Goal: Task Accomplishment & Management: Complete application form

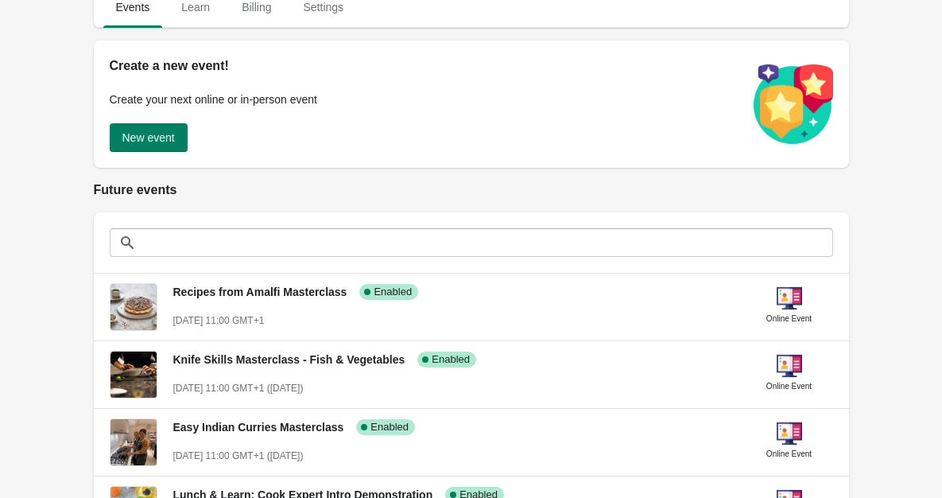
scroll to position [157, 0]
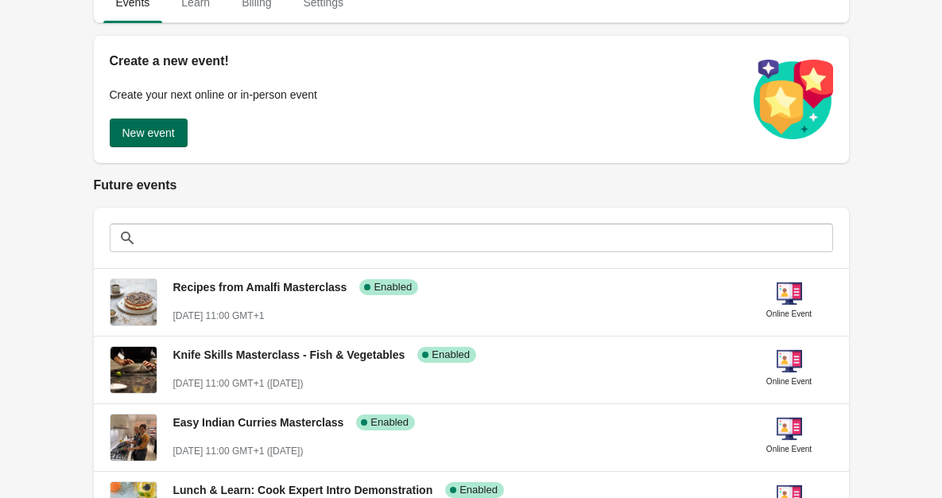
click at [178, 129] on button "New event" at bounding box center [149, 133] width 78 height 29
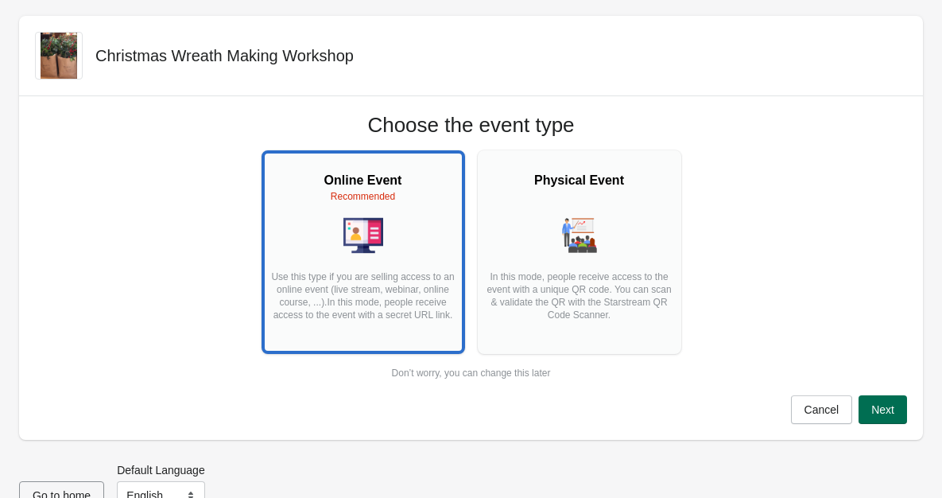
click at [880, 406] on span "Next" at bounding box center [883, 409] width 23 height 13
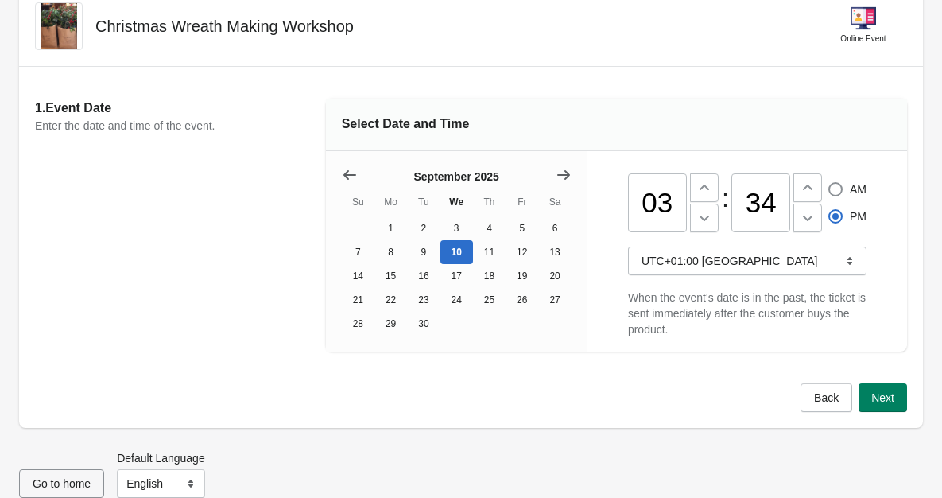
scroll to position [73, 0]
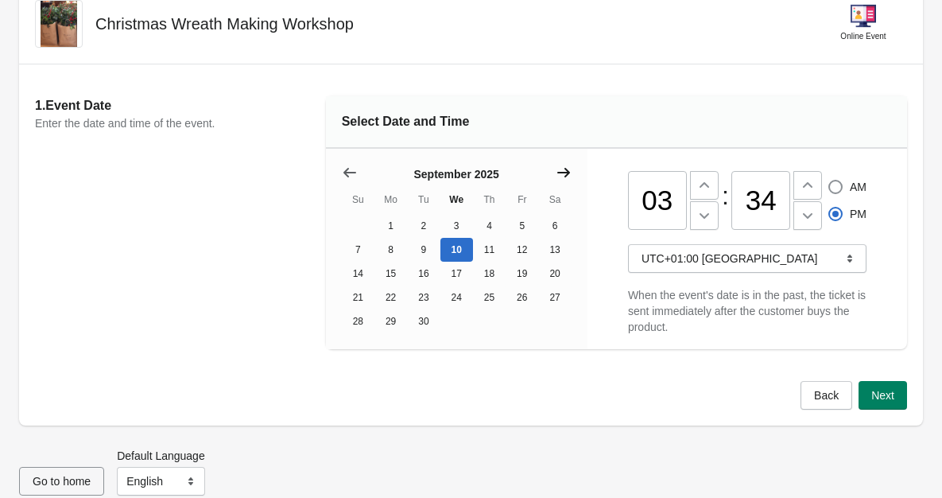
click at [567, 174] on icon "Show next month, October 2025" at bounding box center [564, 173] width 13 height 10
click at [567, 174] on icon "Show next month, November 2025" at bounding box center [564, 173] width 13 height 10
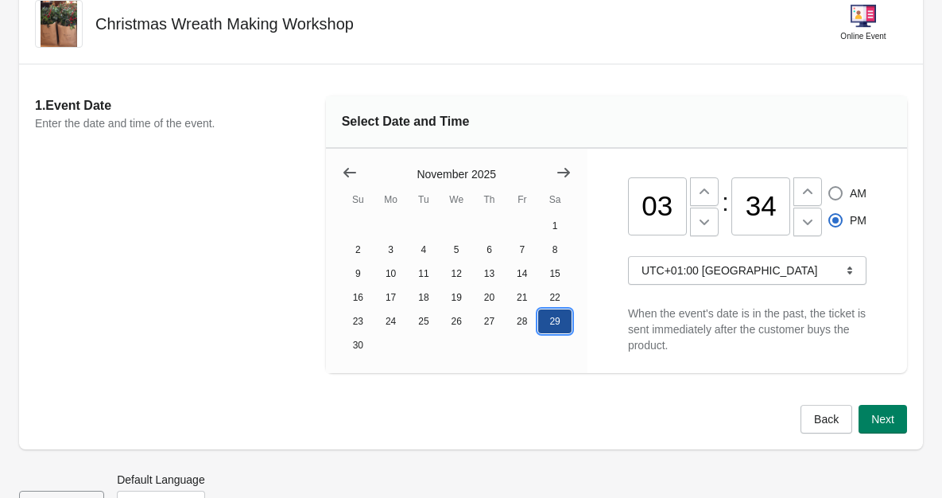
click at [554, 315] on button "29" at bounding box center [554, 321] width 33 height 24
click at [676, 202] on input "03" at bounding box center [657, 206] width 59 height 59
type input "0"
type input "11"
radio input "true"
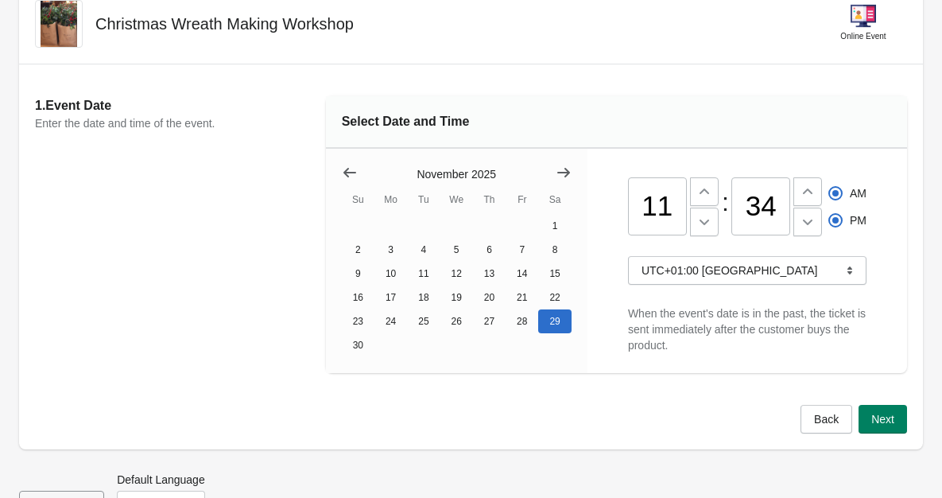
radio input "false"
click at [776, 203] on input "34" at bounding box center [761, 206] width 59 height 59
type input "3"
type input "00"
click at [875, 414] on span "Next" at bounding box center [883, 419] width 23 height 13
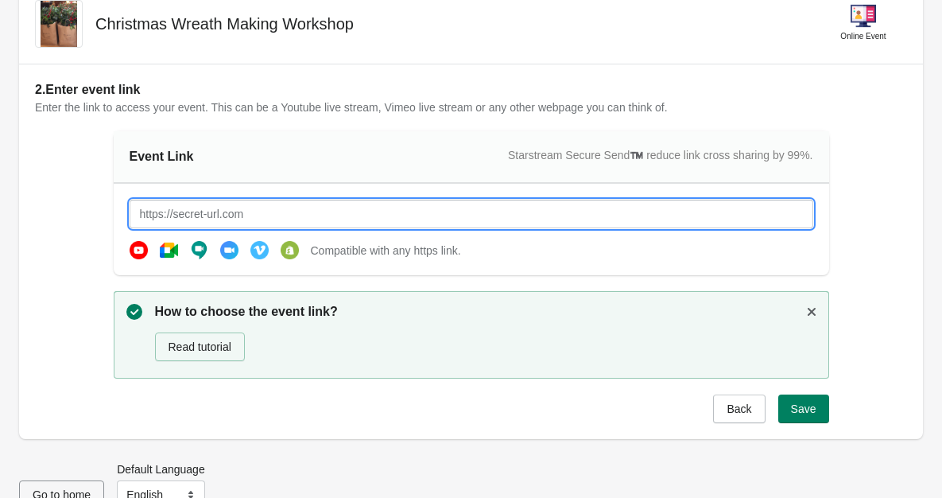
click at [407, 205] on input "text" at bounding box center [472, 214] width 684 height 29
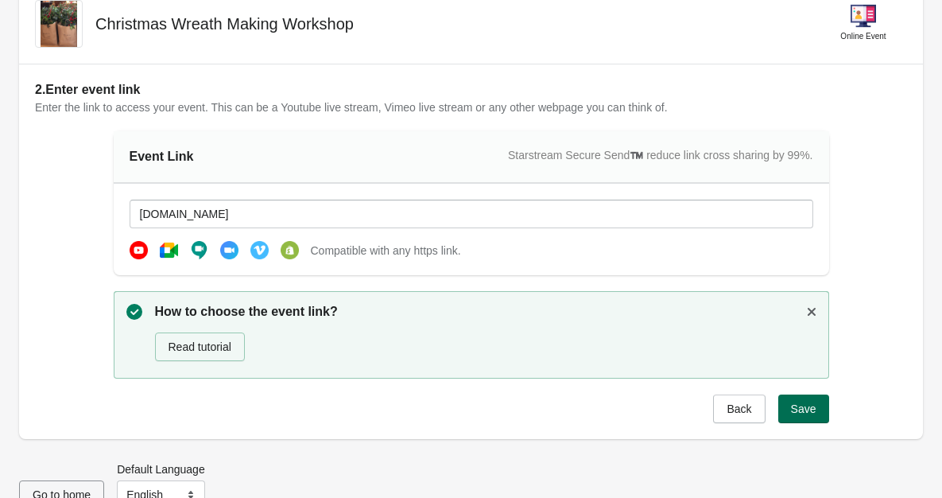
click at [807, 404] on span "Save" at bounding box center [803, 408] width 25 height 13
type input "[URL][DOMAIN_NAME]"
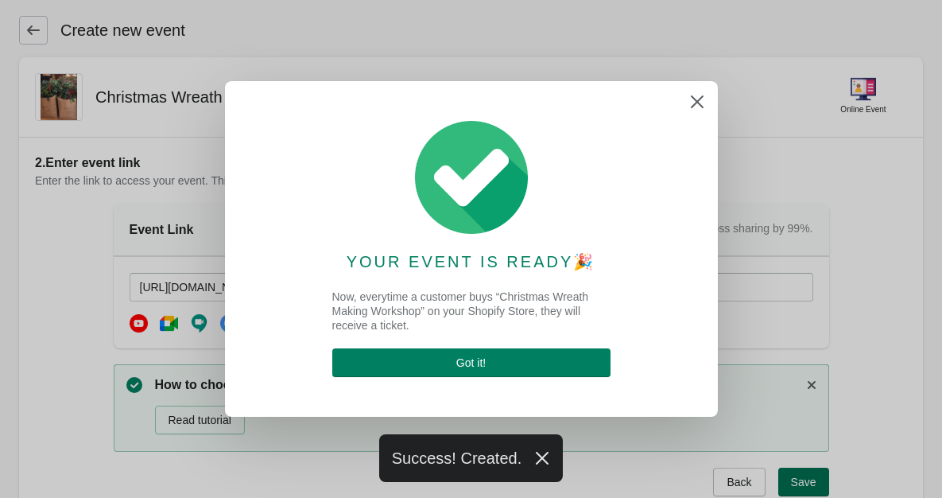
scroll to position [0, 0]
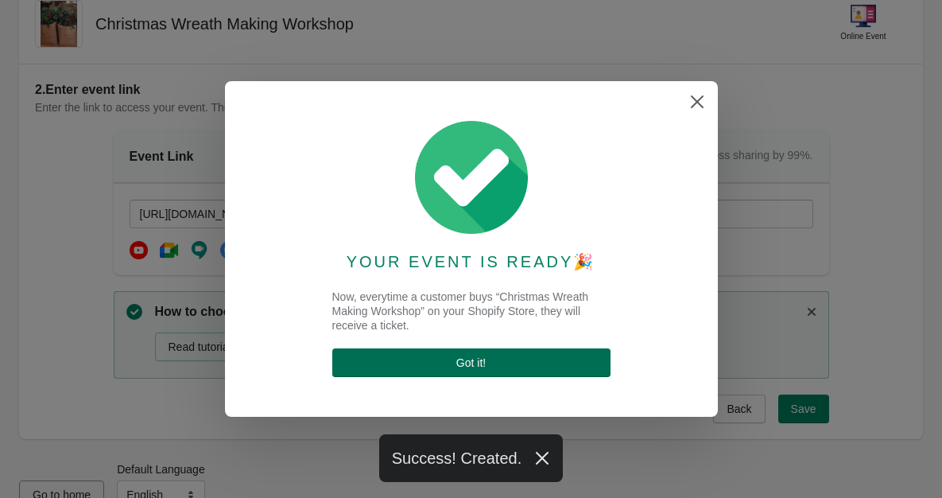
click at [536, 373] on button "Got it !" at bounding box center [471, 362] width 278 height 29
select select "US"
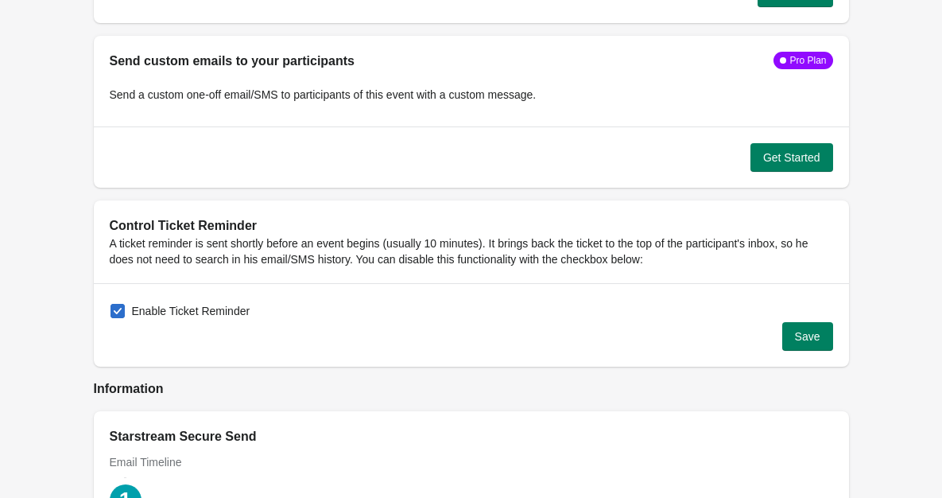
scroll to position [1546, 0]
click at [126, 303] on label "Enable Ticket Reminder" at bounding box center [180, 310] width 141 height 22
click at [111, 303] on input "Enable Ticket Reminder" at bounding box center [111, 303] width 1 height 1
checkbox input "false"
click at [814, 326] on button "Save" at bounding box center [808, 335] width 51 height 29
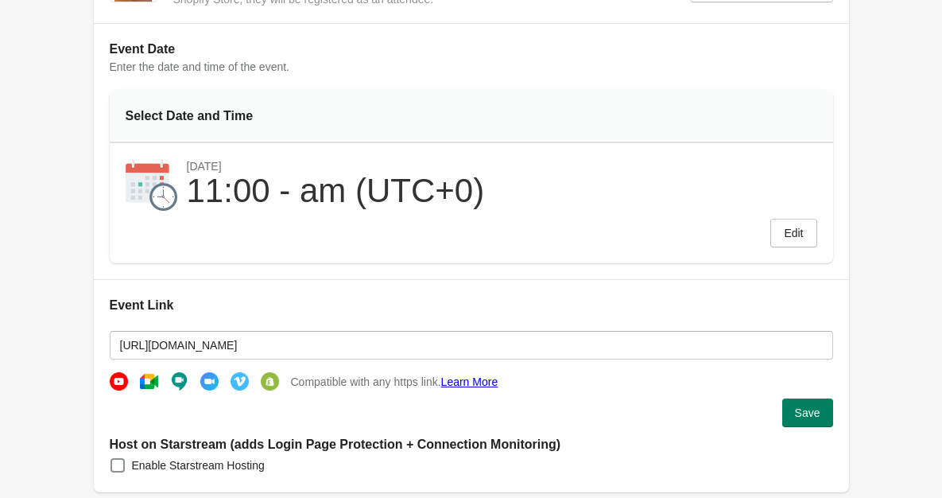
scroll to position [0, 0]
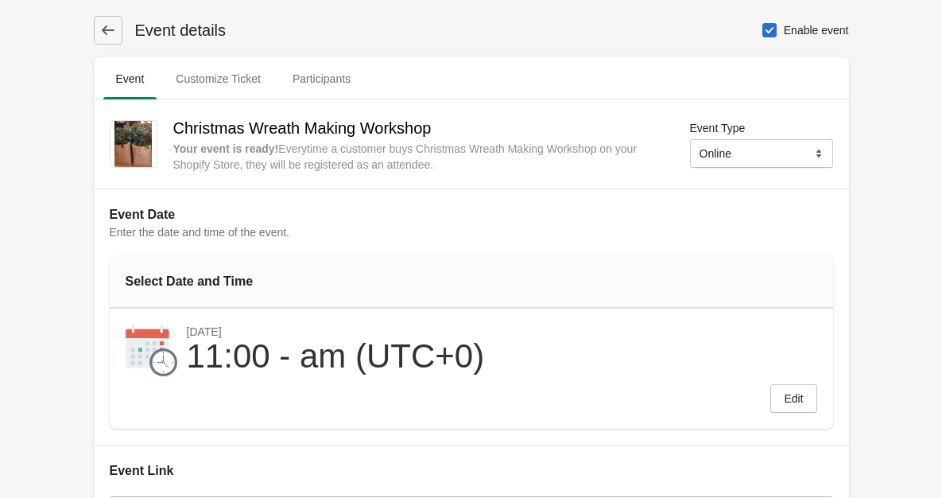
click at [176, 20] on h1 "Event details" at bounding box center [174, 30] width 104 height 22
click at [107, 36] on icon at bounding box center [108, 30] width 16 height 16
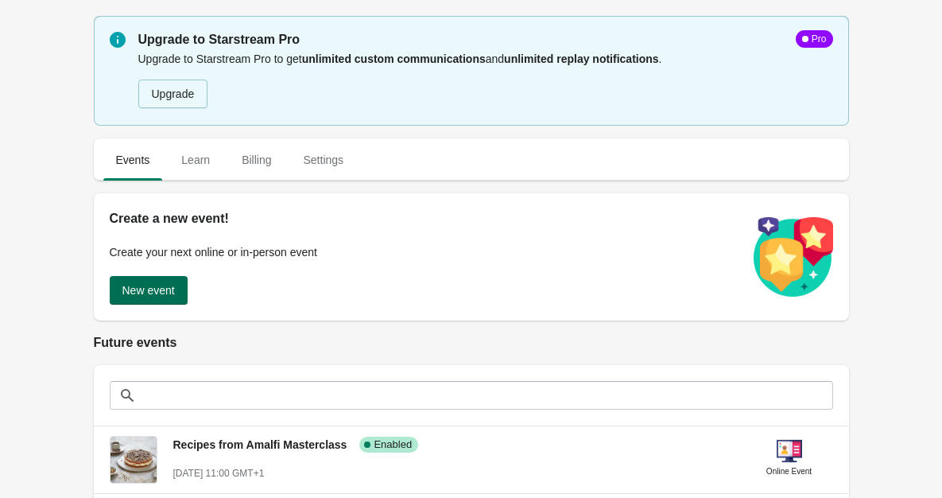
click at [150, 293] on span "New event" at bounding box center [148, 290] width 52 height 13
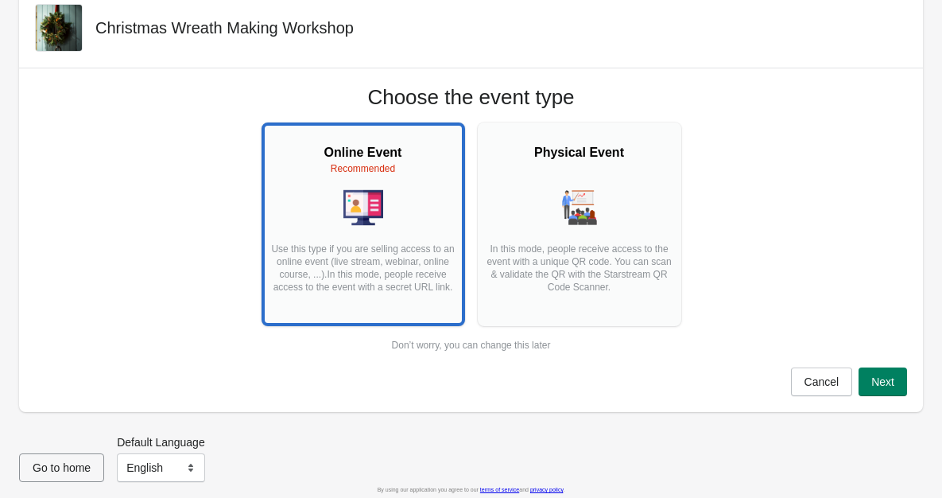
scroll to position [34, 0]
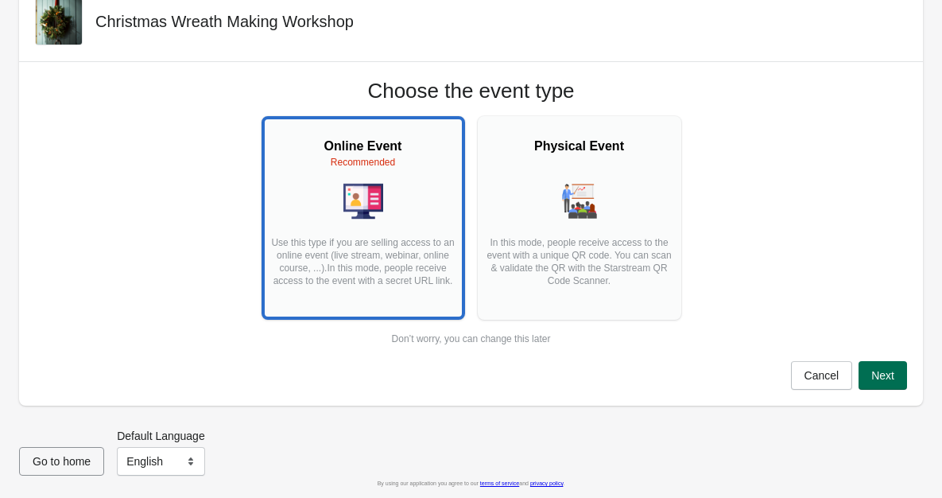
click at [891, 371] on span "Next" at bounding box center [883, 375] width 23 height 13
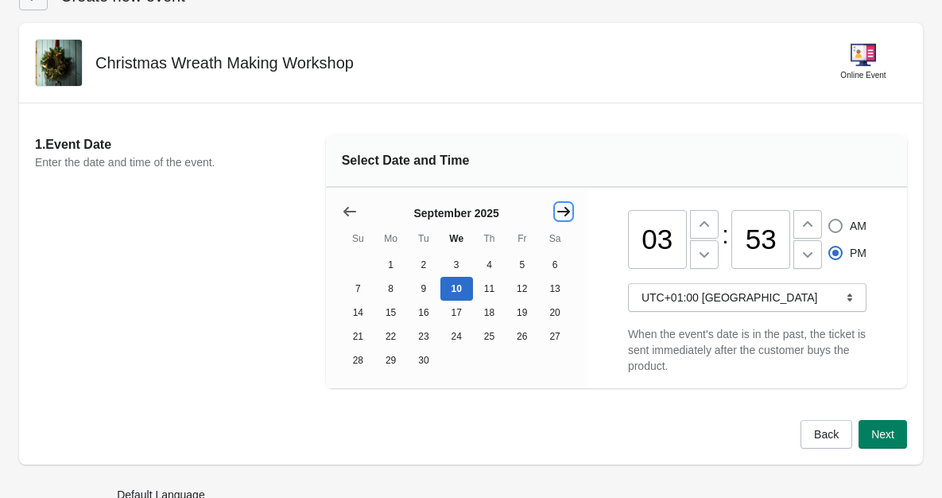
click at [562, 209] on icon "Show next month, October 2025" at bounding box center [564, 212] width 16 height 16
click at [562, 209] on icon "Show next month, November 2025" at bounding box center [564, 212] width 16 height 16
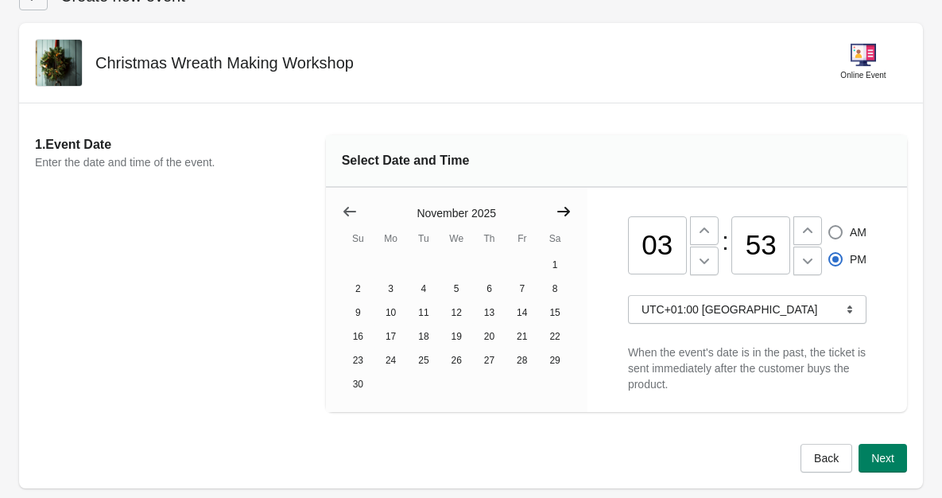
click at [562, 209] on icon "Show next month, December 2025" at bounding box center [564, 212] width 16 height 16
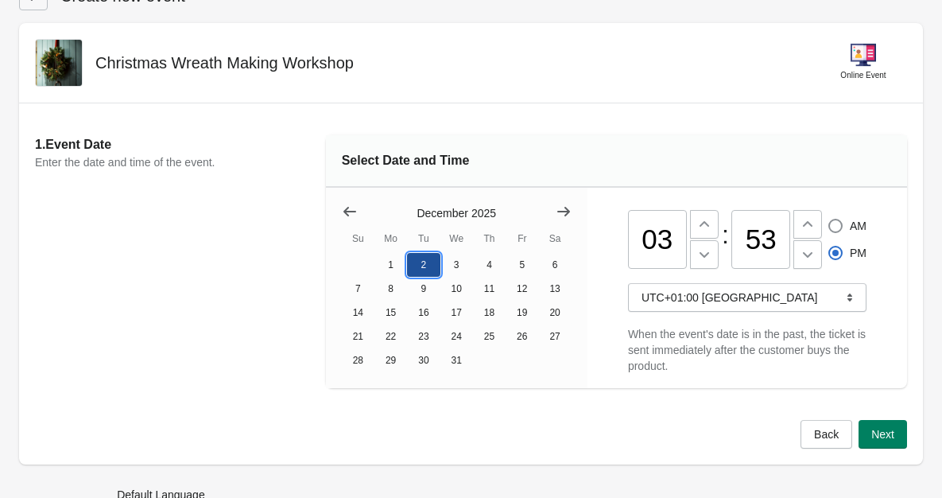
click at [426, 262] on button "2" at bounding box center [423, 265] width 33 height 24
click at [670, 254] on input "03" at bounding box center [657, 239] width 59 height 59
type input "0"
type input "03"
click at [783, 239] on input "53" at bounding box center [761, 239] width 59 height 59
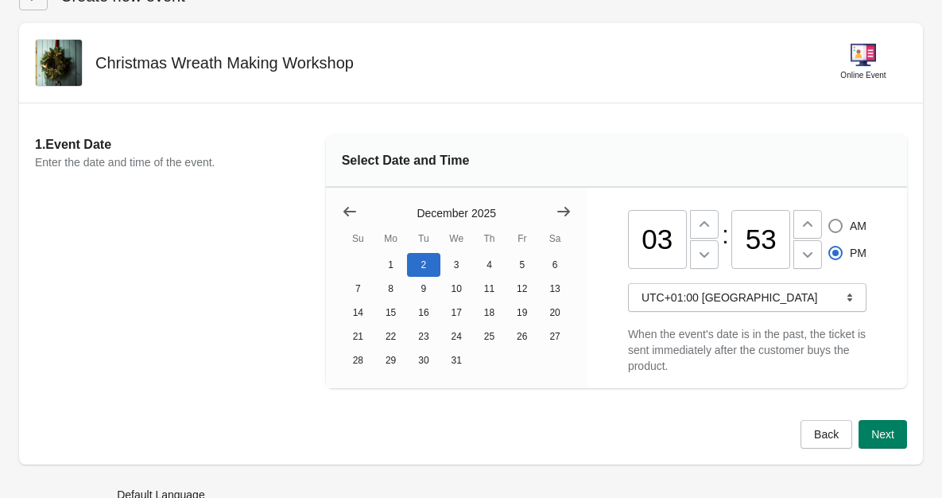
type input "5"
type input "00"
click at [667, 242] on input "03" at bounding box center [657, 239] width 59 height 59
type input "0"
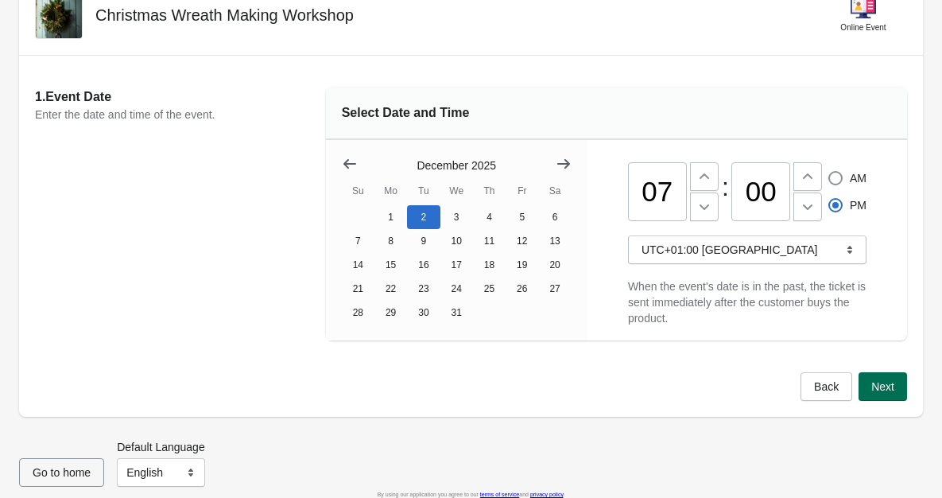
type input "07"
radio input "true"
radio input "false"
click at [893, 390] on span "Next" at bounding box center [883, 386] width 23 height 13
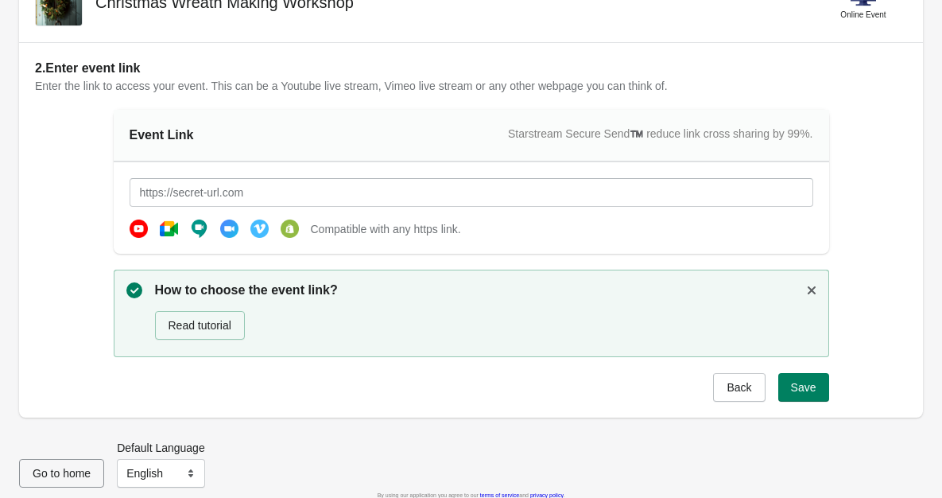
scroll to position [107, 0]
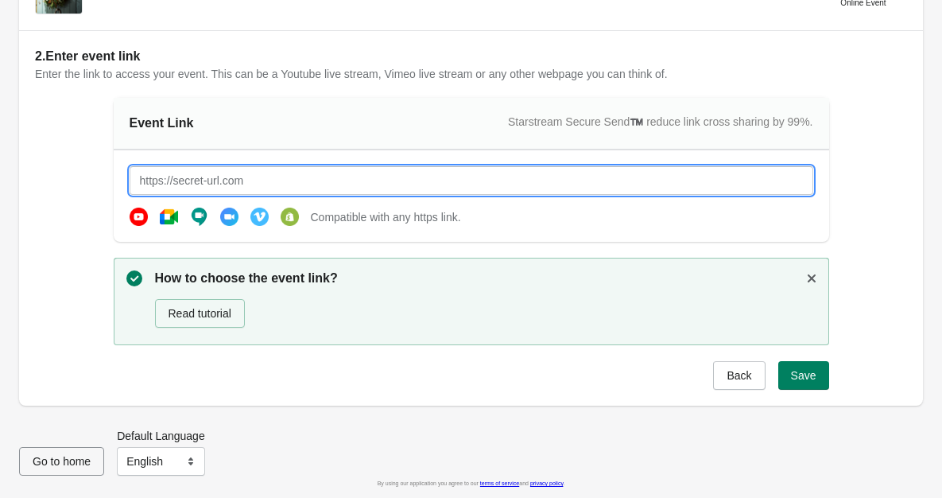
click at [388, 183] on input "text" at bounding box center [472, 180] width 684 height 29
click at [811, 387] on button "Save" at bounding box center [804, 375] width 51 height 29
type input "[URL][DOMAIN_NAME]"
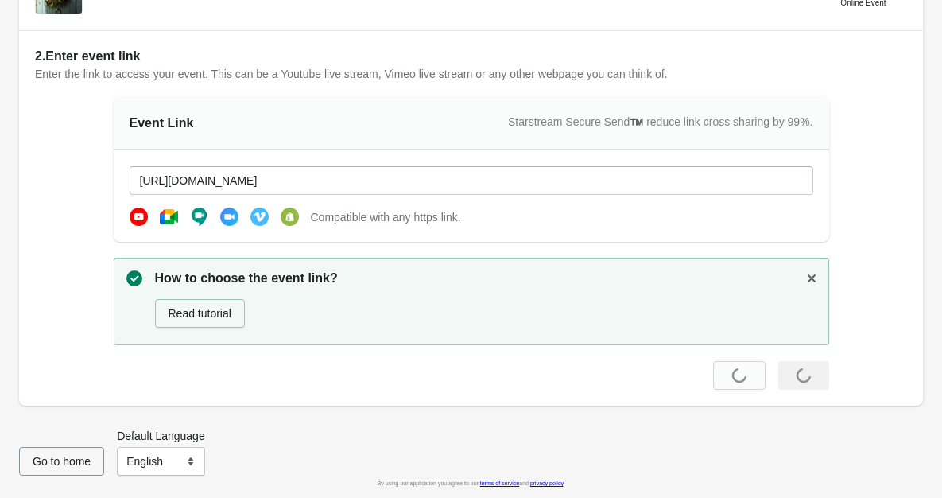
scroll to position [0, 0]
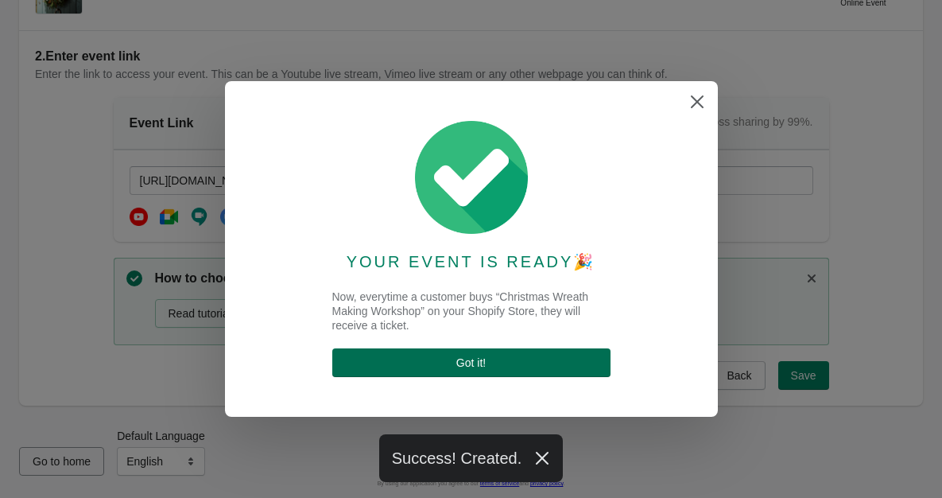
click at [467, 360] on span "Got it !" at bounding box center [471, 362] width 29 height 13
select select "US"
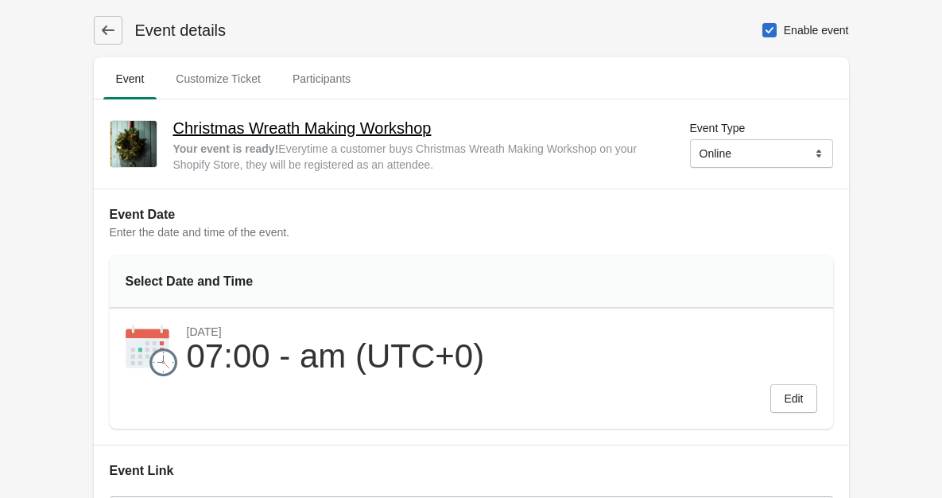
click at [371, 130] on h2 "Christmas Wreath Making Workshop" at bounding box center [418, 127] width 491 height 25
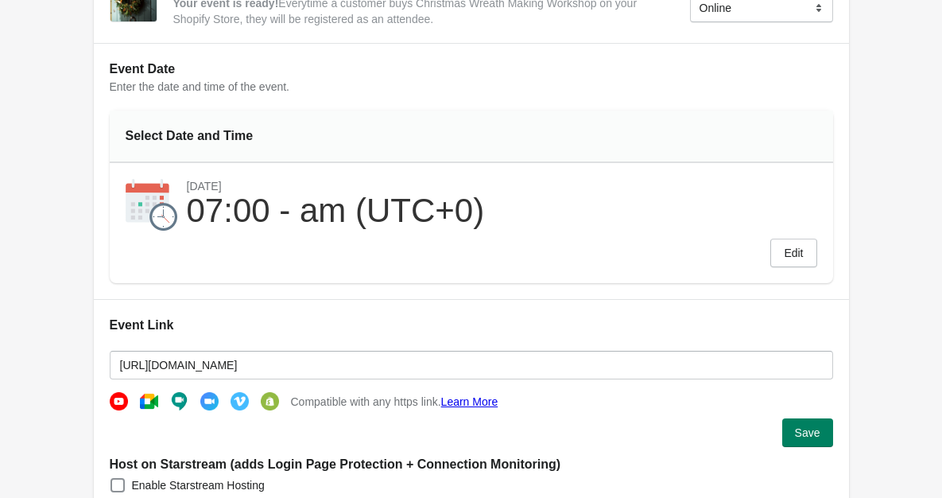
scroll to position [191, 0]
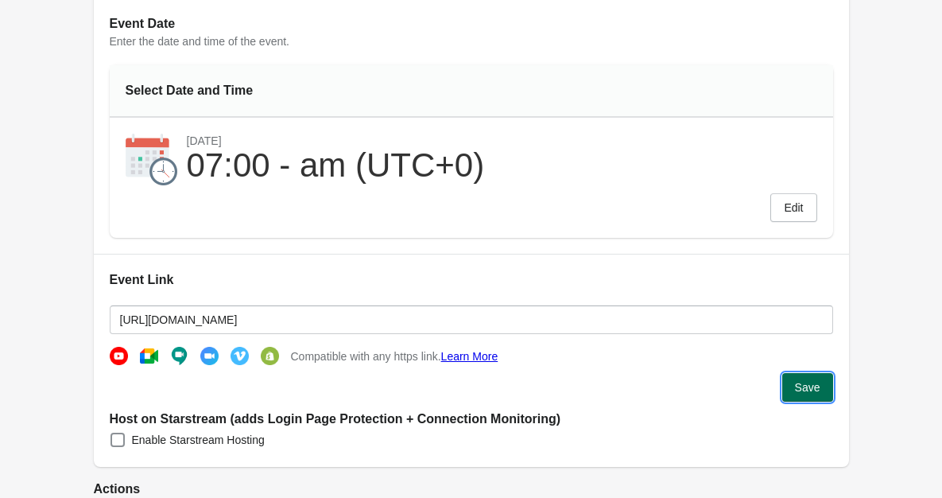
click at [805, 393] on span "Save" at bounding box center [807, 387] width 25 height 13
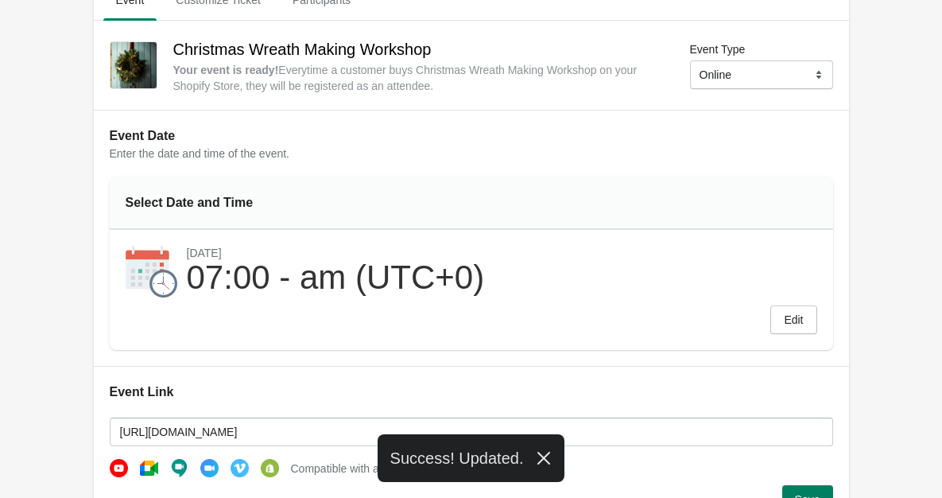
scroll to position [56, 0]
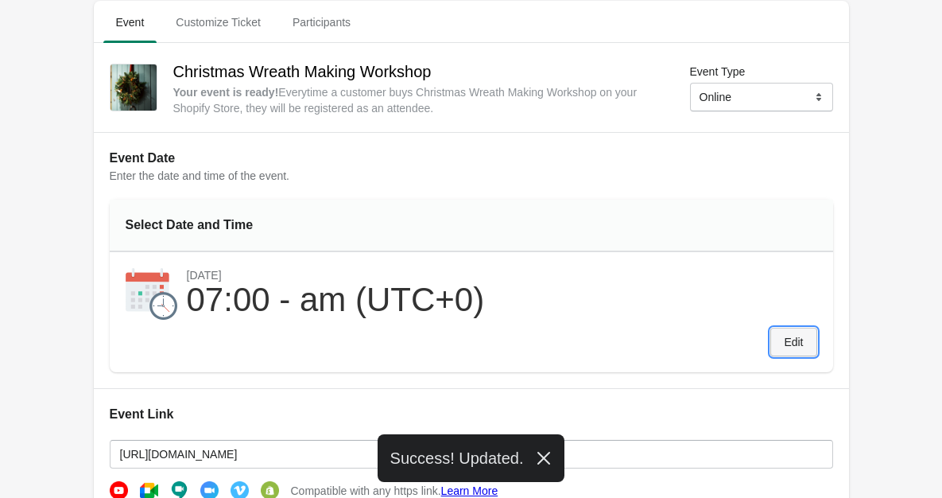
click at [791, 340] on span "Edit" at bounding box center [793, 342] width 19 height 13
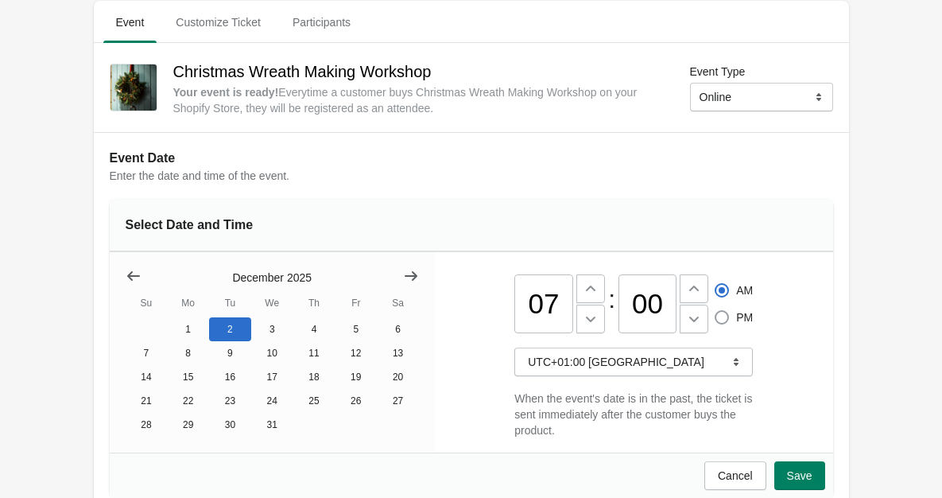
click at [725, 317] on span at bounding box center [722, 317] width 14 height 14
click at [716, 311] on input "PM" at bounding box center [715, 310] width 1 height 1
radio input "true"
radio input "false"
click at [795, 478] on span "Save" at bounding box center [799, 475] width 25 height 13
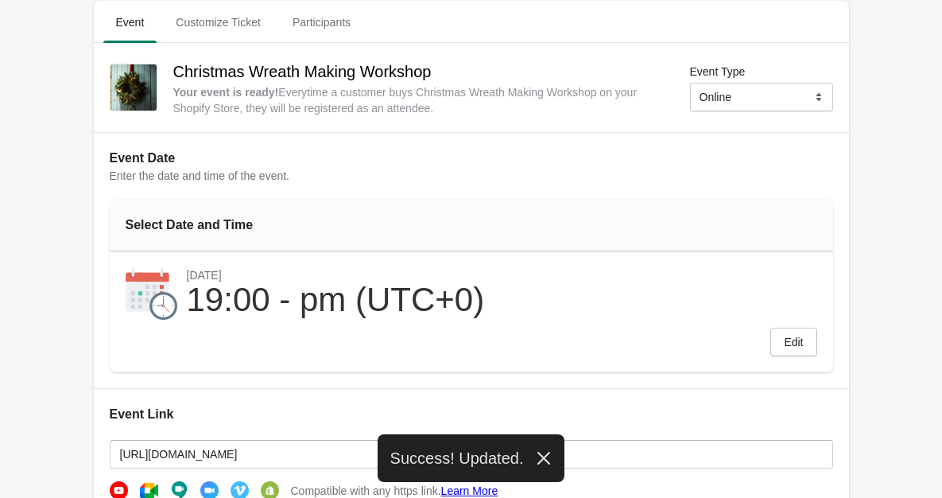
scroll to position [222, 0]
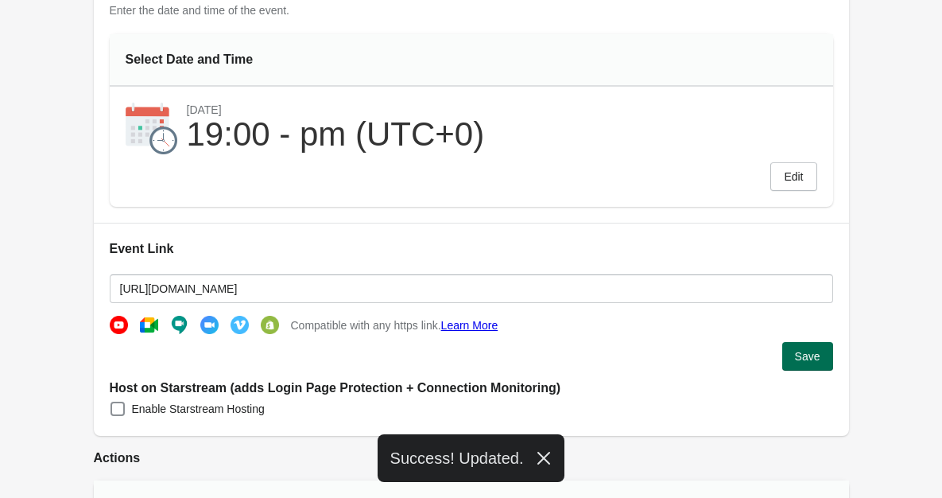
click at [820, 351] on button "Save" at bounding box center [808, 356] width 51 height 29
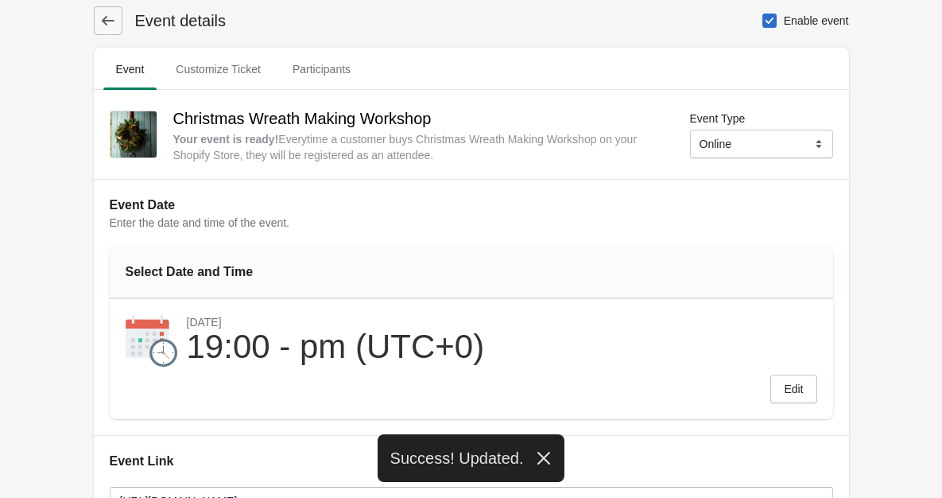
scroll to position [0, 0]
